Goal: Task Accomplishment & Management: Manage account settings

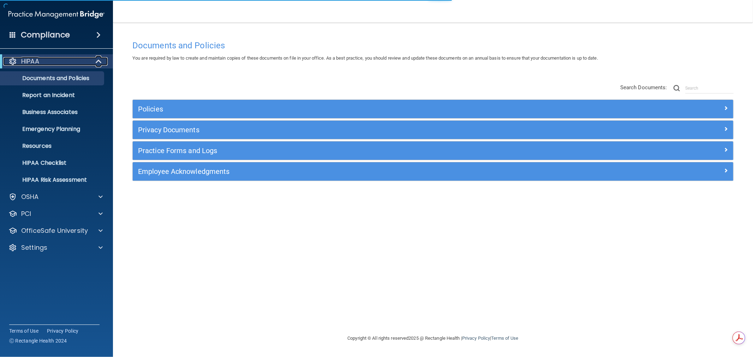
click at [96, 57] on span at bounding box center [99, 61] width 6 height 8
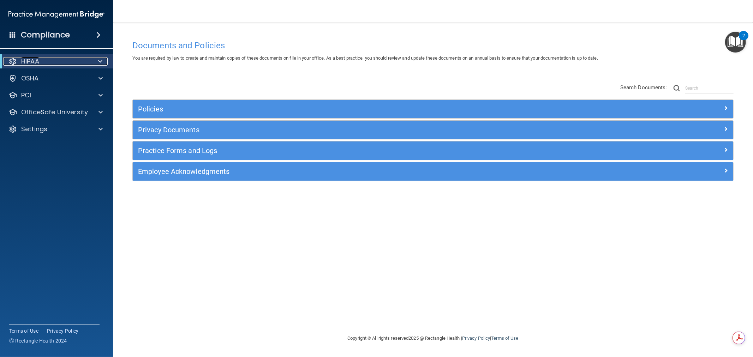
click at [101, 61] on span at bounding box center [100, 61] width 4 height 8
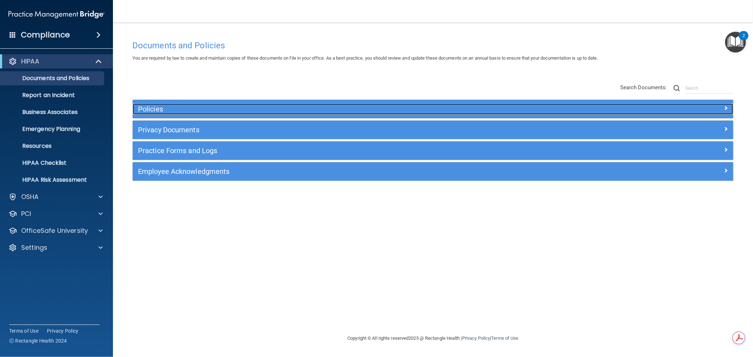
click at [198, 112] on h5 "Policies" at bounding box center [358, 109] width 440 height 8
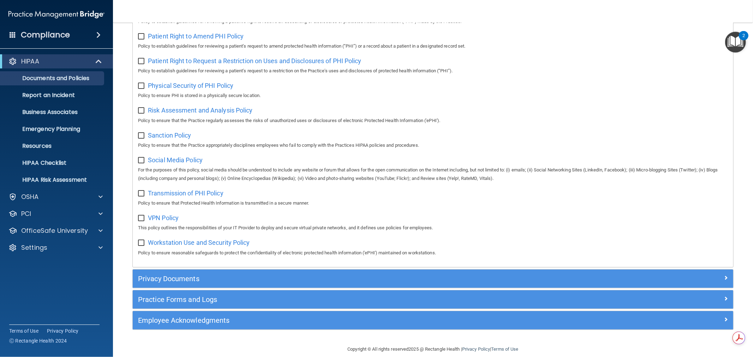
scroll to position [426, 0]
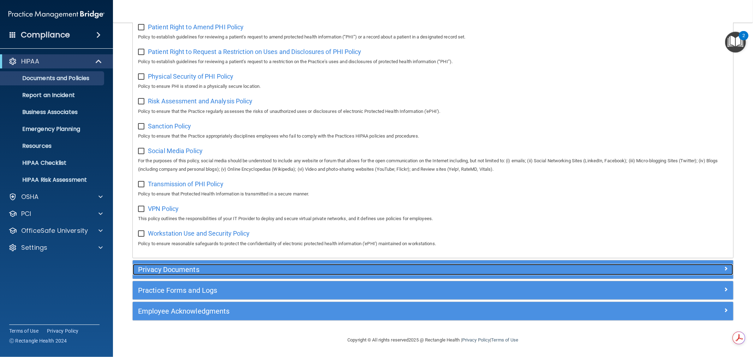
click at [308, 267] on h5 "Privacy Documents" at bounding box center [358, 270] width 440 height 8
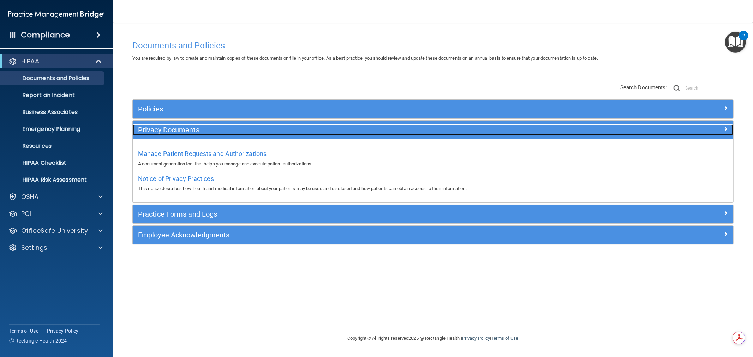
scroll to position [0, 0]
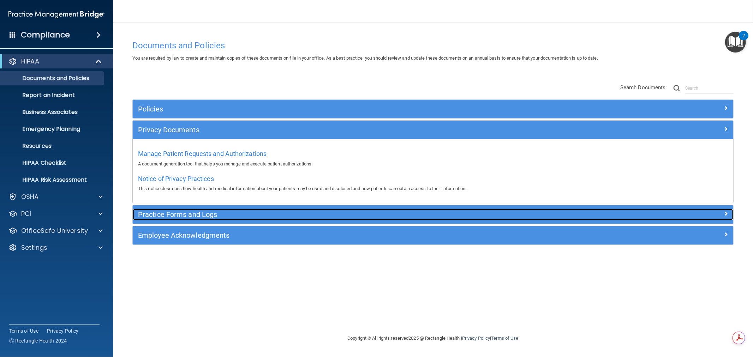
click at [234, 215] on h5 "Practice Forms and Logs" at bounding box center [358, 215] width 440 height 8
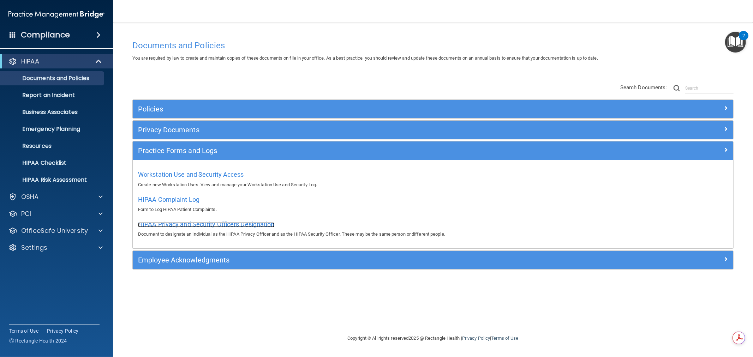
click at [221, 223] on span "HIPAA Privacy and Security Officers Designation" at bounding box center [206, 224] width 137 height 7
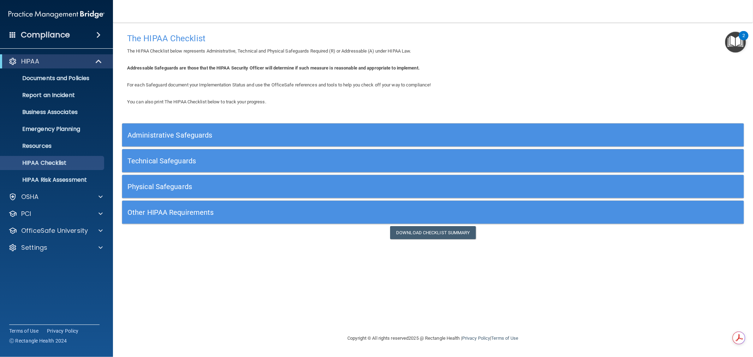
click at [194, 129] on div "Administrative Safeguards" at bounding box center [355, 135] width 466 height 16
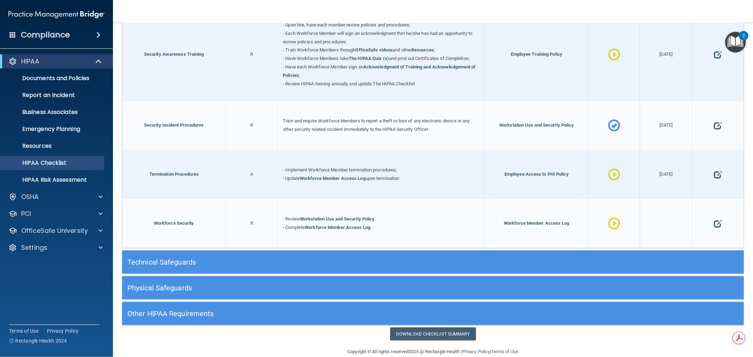
scroll to position [719, 0]
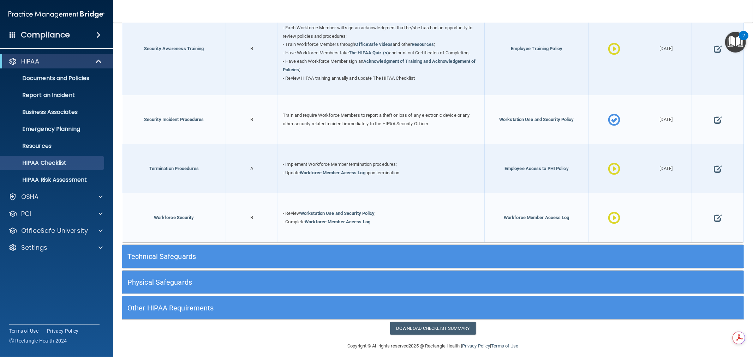
click at [186, 255] on div "Technical Safeguards" at bounding box center [355, 257] width 466 height 16
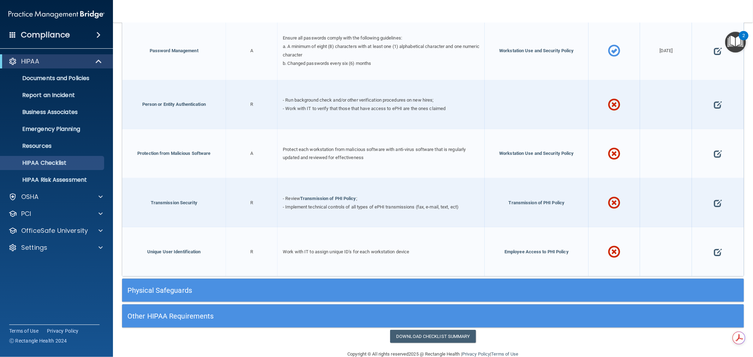
scroll to position [1395, 0]
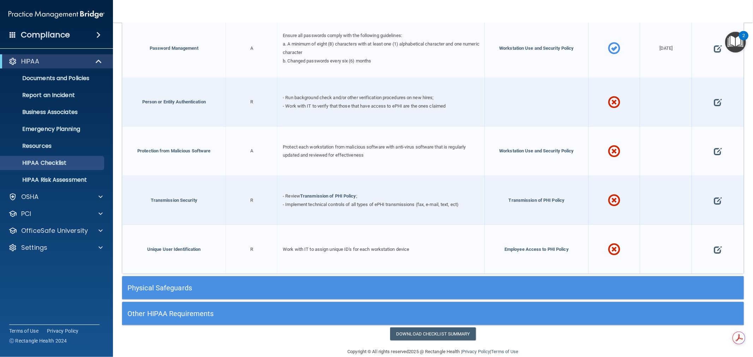
click at [201, 284] on h5 "Physical Safeguards" at bounding box center [355, 288] width 456 height 8
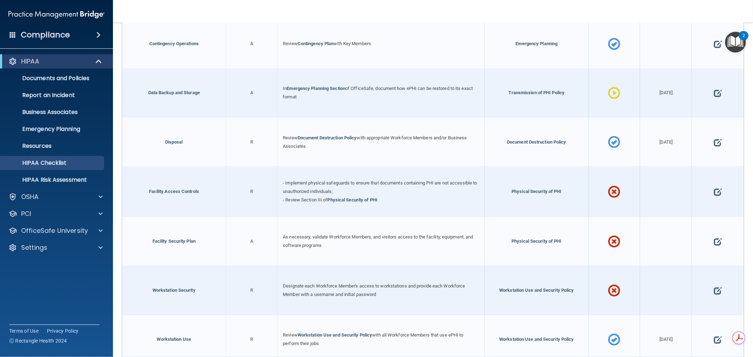
scroll to position [1770, 0]
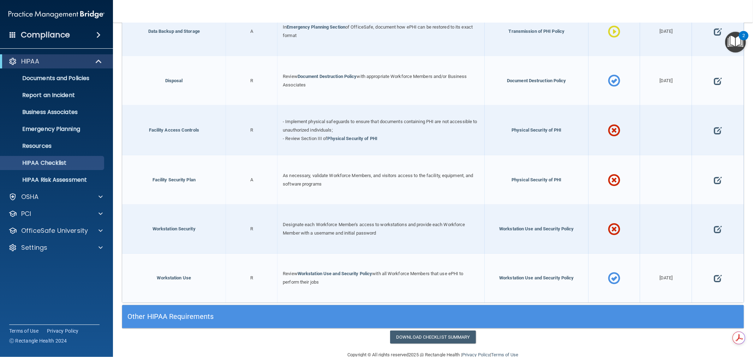
click at [159, 309] on div "Other HIPAA Requirements" at bounding box center [355, 317] width 466 height 16
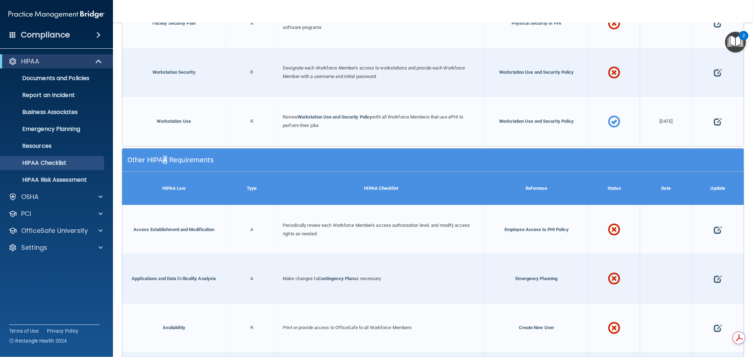
scroll to position [2006, 0]
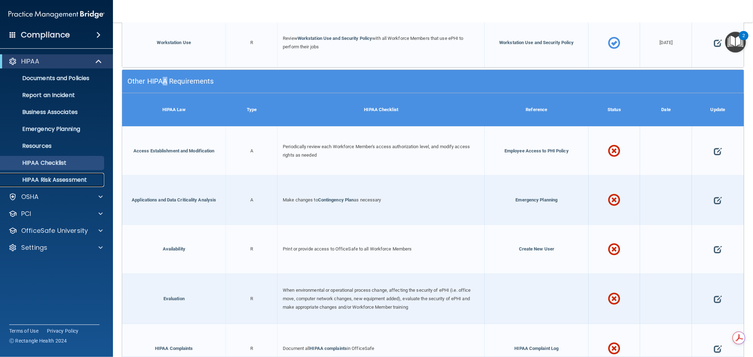
click at [57, 178] on p "HIPAA Risk Assessment" at bounding box center [53, 180] width 96 height 7
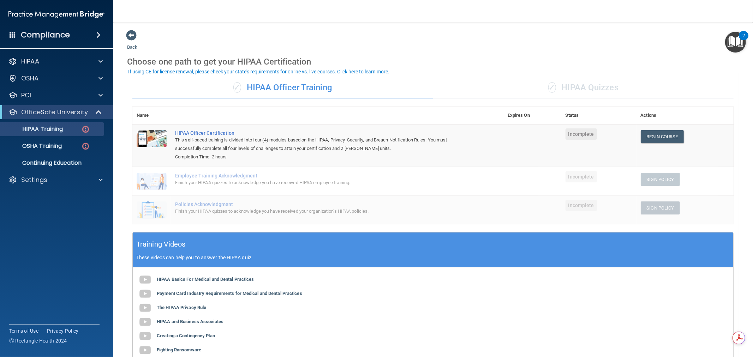
drag, startPoint x: 339, startPoint y: 89, endPoint x: 248, endPoint y: 87, distance: 90.8
click at [248, 87] on div "✓ HIPAA Officer Training" at bounding box center [282, 87] width 301 height 21
click at [590, 85] on div "✓ HIPAA Quizzes" at bounding box center [583, 87] width 301 height 21
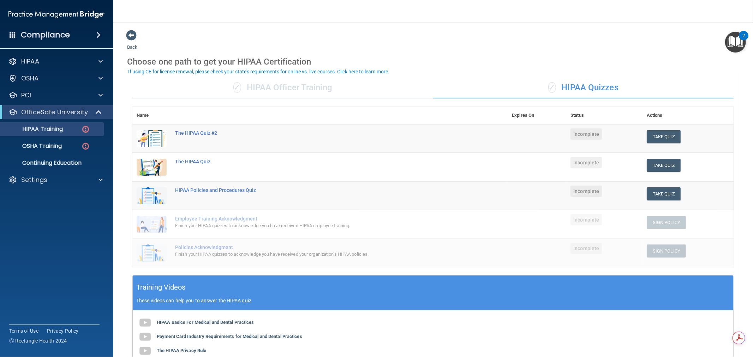
drag, startPoint x: 625, startPoint y: 85, endPoint x: 560, endPoint y: 89, distance: 64.8
click at [560, 89] on div "✓ HIPAA Quizzes" at bounding box center [583, 87] width 301 height 21
click at [317, 88] on div "✓ HIPAA Officer Training" at bounding box center [282, 87] width 301 height 21
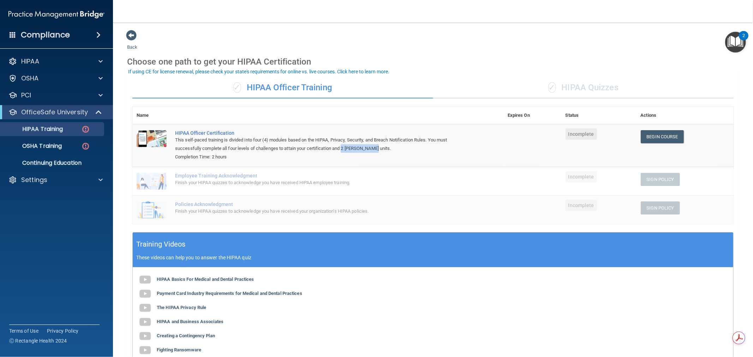
drag, startPoint x: 344, startPoint y: 146, endPoint x: 378, endPoint y: 145, distance: 33.5
click at [378, 145] on div "This self-paced training is divided into four (4) modules based on the HIPAA, P…" at bounding box center [321, 144] width 293 height 17
click at [377, 161] on td "HIPAA Officer Certification This self-paced training is divided into four (4) m…" at bounding box center [337, 145] width 333 height 43
drag, startPoint x: 214, startPoint y: 156, endPoint x: 244, endPoint y: 156, distance: 30.0
click at [244, 156] on div "Completion Time: 2 hours" at bounding box center [321, 157] width 293 height 8
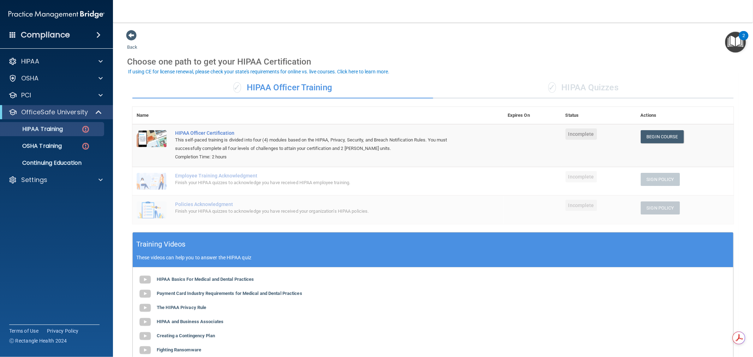
click at [585, 87] on div "✓ HIPAA Quizzes" at bounding box center [583, 87] width 301 height 21
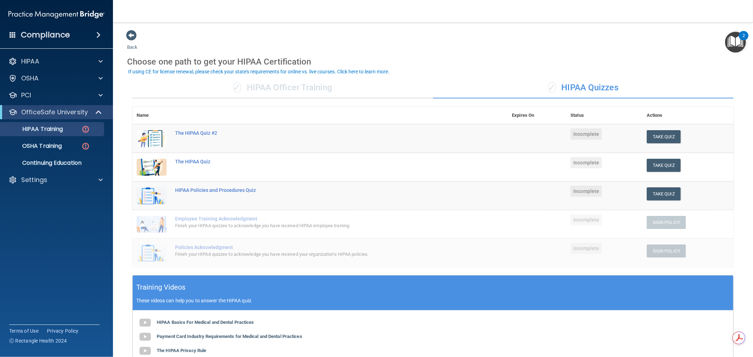
drag, startPoint x: 619, startPoint y: 88, endPoint x: 565, endPoint y: 86, distance: 54.0
click at [565, 86] on div "✓ HIPAA Quizzes" at bounding box center [583, 87] width 301 height 21
click at [577, 85] on div "✓ HIPAA Quizzes" at bounding box center [583, 87] width 301 height 21
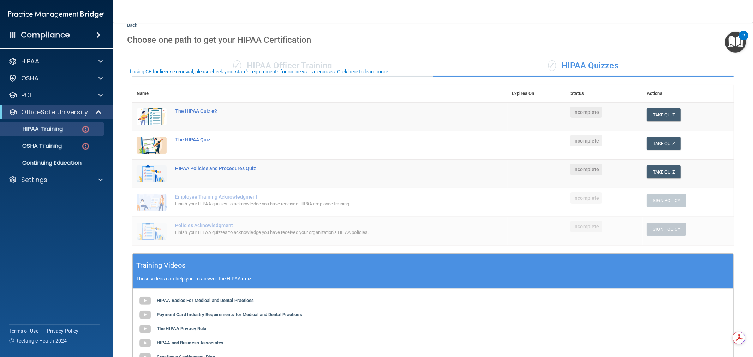
scroll to position [39, 0]
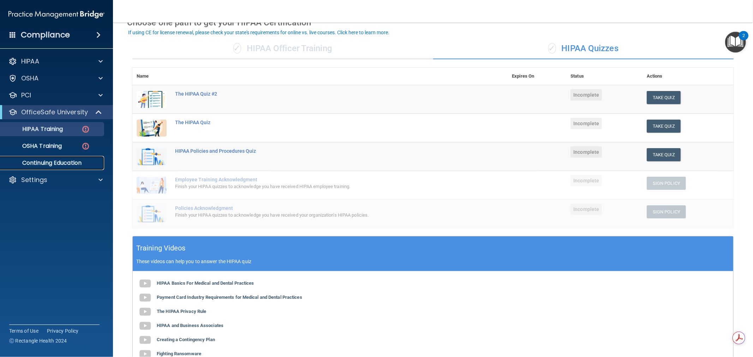
click at [69, 163] on p "Continuing Education" at bounding box center [53, 163] width 96 height 7
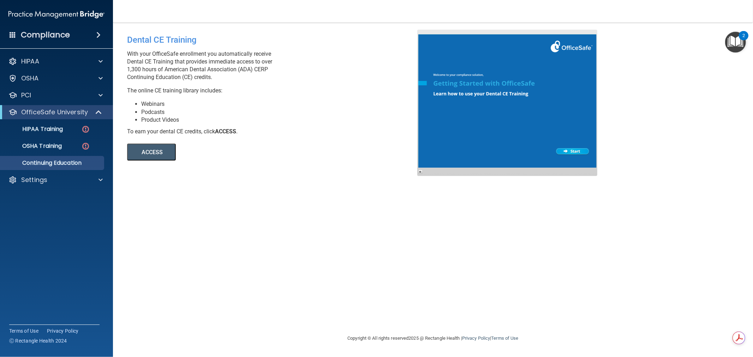
click at [145, 150] on button "ACCESS" at bounding box center [151, 152] width 49 height 17
click at [63, 141] on link "OSHA Training" at bounding box center [48, 146] width 111 height 14
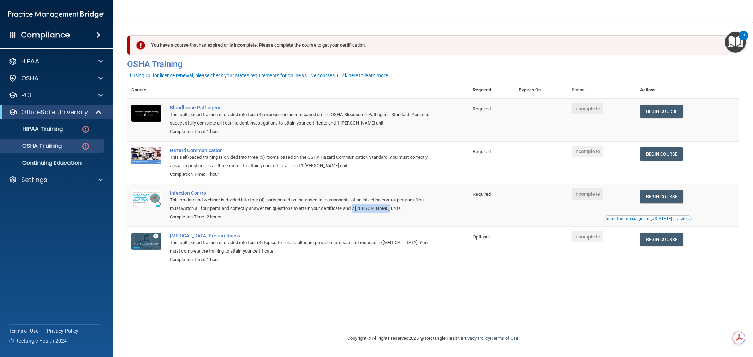
drag, startPoint x: 356, startPoint y: 207, endPoint x: 389, endPoint y: 209, distance: 34.0
click at [389, 209] on div "This on-demand webinar is divided into four (4) parts based on the essential co…" at bounding box center [302, 204] width 264 height 17
click at [376, 221] on div "Completion Time: 2 hours" at bounding box center [302, 217] width 264 height 8
drag, startPoint x: 474, startPoint y: 240, endPoint x: 513, endPoint y: 236, distance: 39.1
click at [513, 236] on td "Optional" at bounding box center [492, 248] width 46 height 42
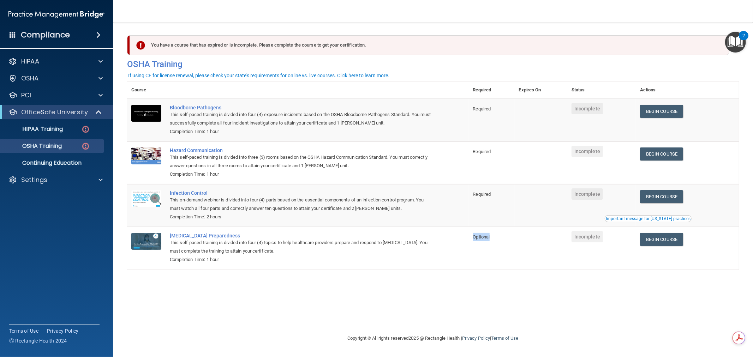
drag, startPoint x: 504, startPoint y: 260, endPoint x: 498, endPoint y: 260, distance: 6.0
click at [503, 260] on td "Optional" at bounding box center [492, 248] width 46 height 42
click at [104, 81] on div at bounding box center [100, 78] width 18 height 8
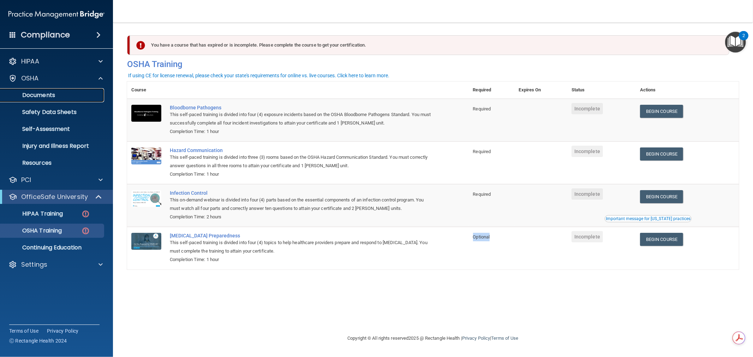
click at [52, 95] on p "Documents" at bounding box center [53, 95] width 96 height 7
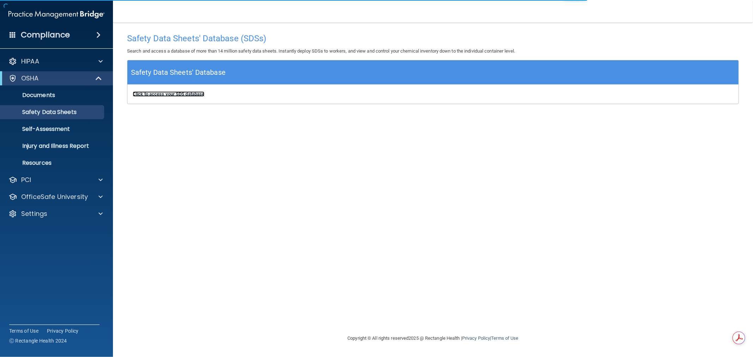
click at [172, 94] on b "Click to access your SDS database" at bounding box center [169, 93] width 72 height 5
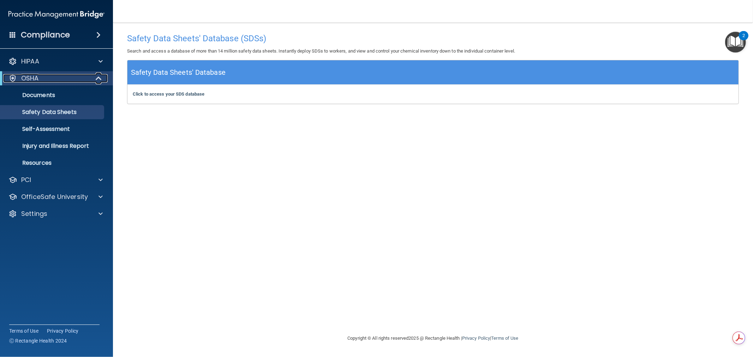
click at [101, 78] on span at bounding box center [99, 78] width 6 height 8
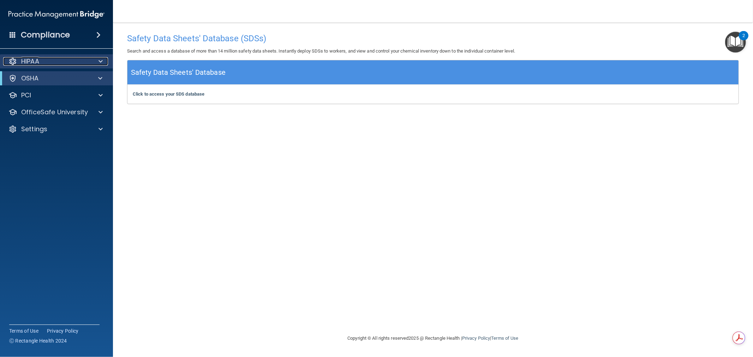
click at [101, 60] on span at bounding box center [101, 61] width 4 height 8
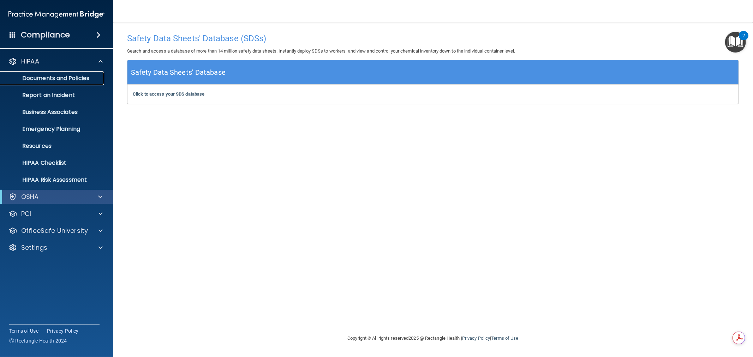
click at [79, 75] on p "Documents and Policies" at bounding box center [53, 78] width 96 height 7
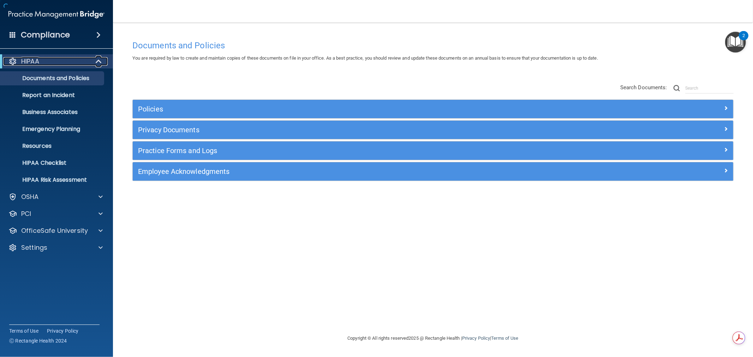
click at [102, 59] on div at bounding box center [98, 61] width 17 height 8
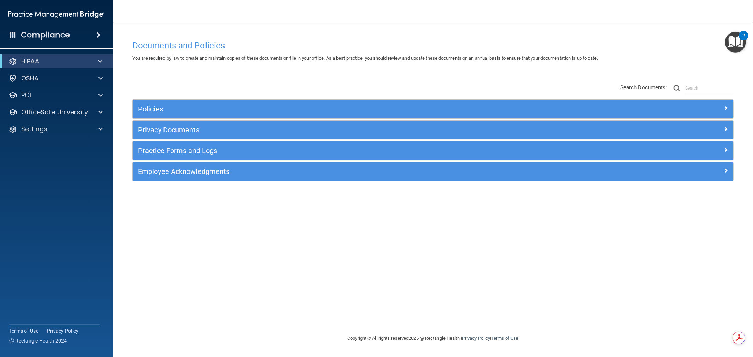
drag, startPoint x: 264, startPoint y: 22, endPoint x: 256, endPoint y: 23, distance: 8.6
click at [256, 23] on main "Documents and Policies You are required by law to create and maintain copies of…" at bounding box center [433, 190] width 640 height 335
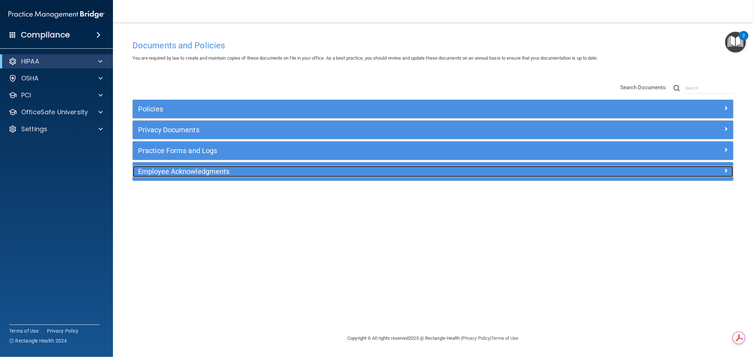
click at [249, 175] on h5 "Employee Acknowledgments" at bounding box center [358, 172] width 440 height 8
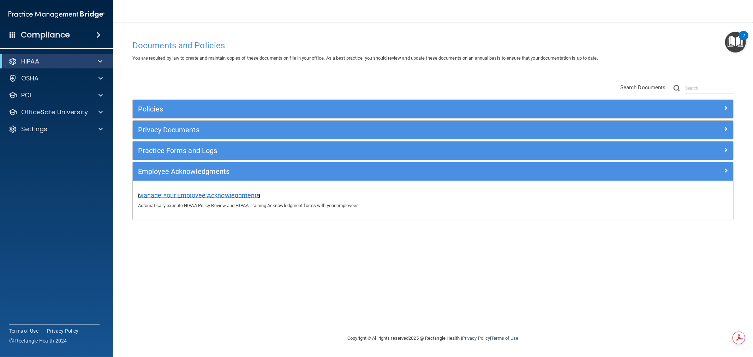
click at [184, 198] on span "Manage Your Employee Acknowledgments" at bounding box center [199, 195] width 122 height 7
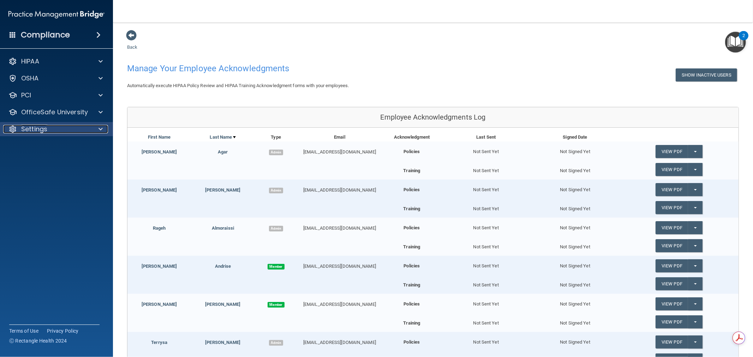
click at [101, 125] on span at bounding box center [101, 129] width 4 height 8
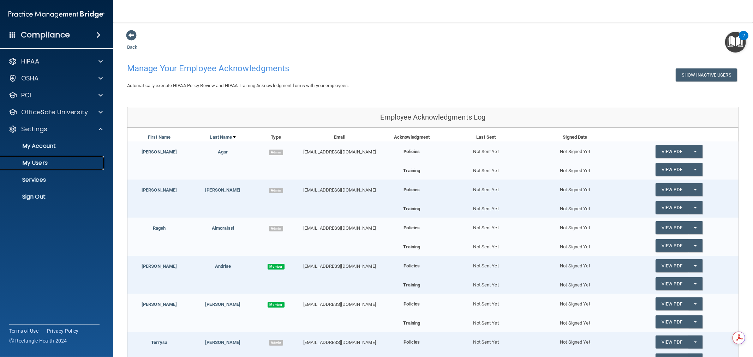
click at [37, 165] on p "My Users" at bounding box center [53, 163] width 96 height 7
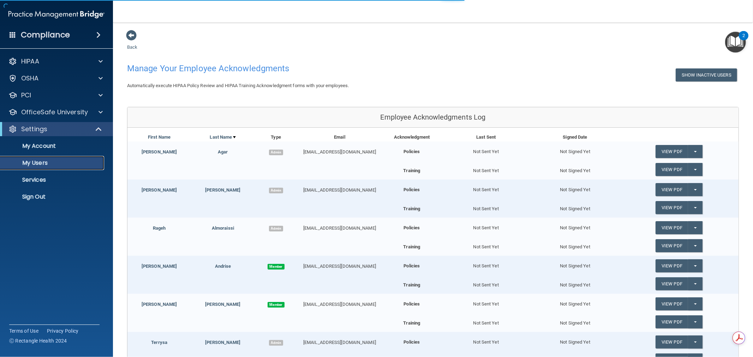
select select "20"
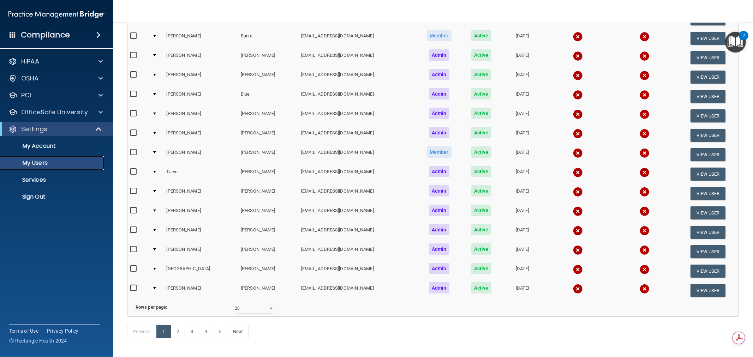
scroll to position [223, 0]
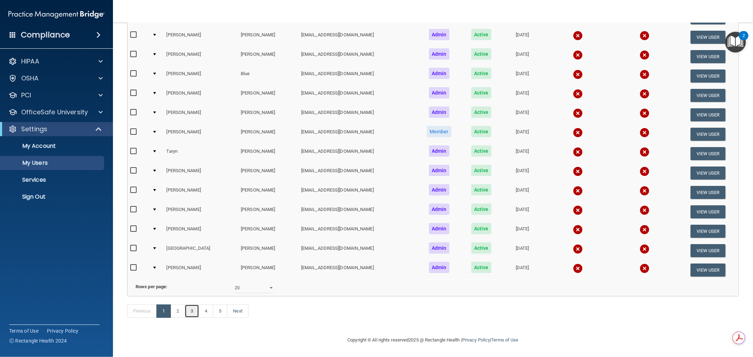
click at [196, 310] on link "3" at bounding box center [192, 311] width 14 height 13
select select "20"
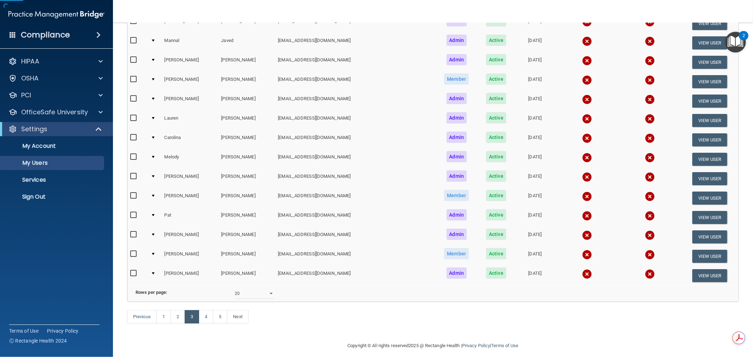
scroll to position [223, 0]
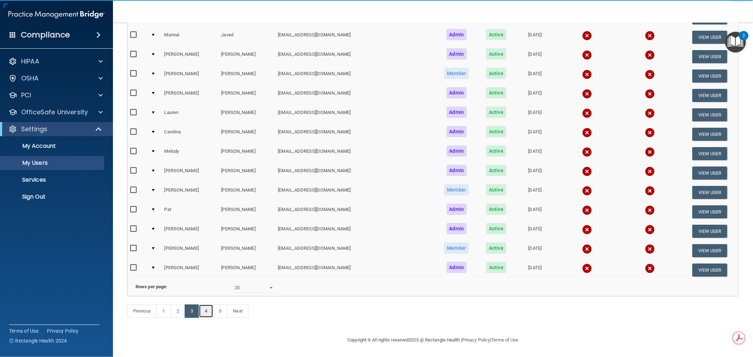
click at [205, 313] on link "4" at bounding box center [206, 311] width 14 height 13
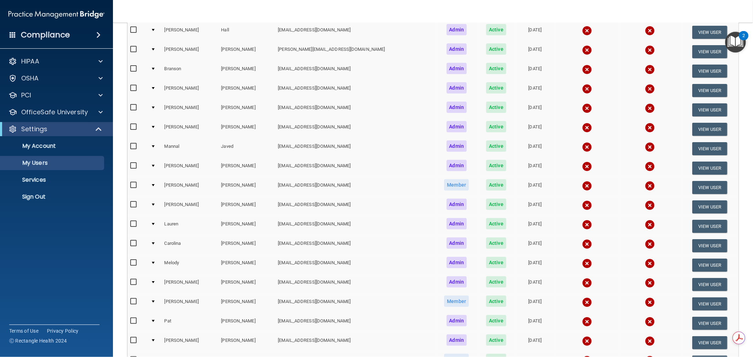
scroll to position [26, 0]
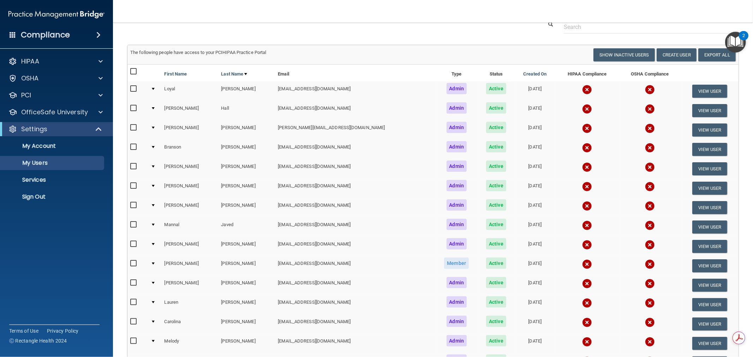
select select "20"
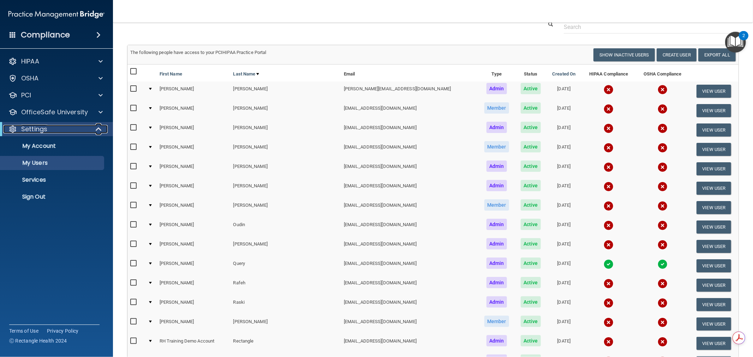
click at [99, 129] on span at bounding box center [99, 129] width 6 height 8
